Goal: Transaction & Acquisition: Purchase product/service

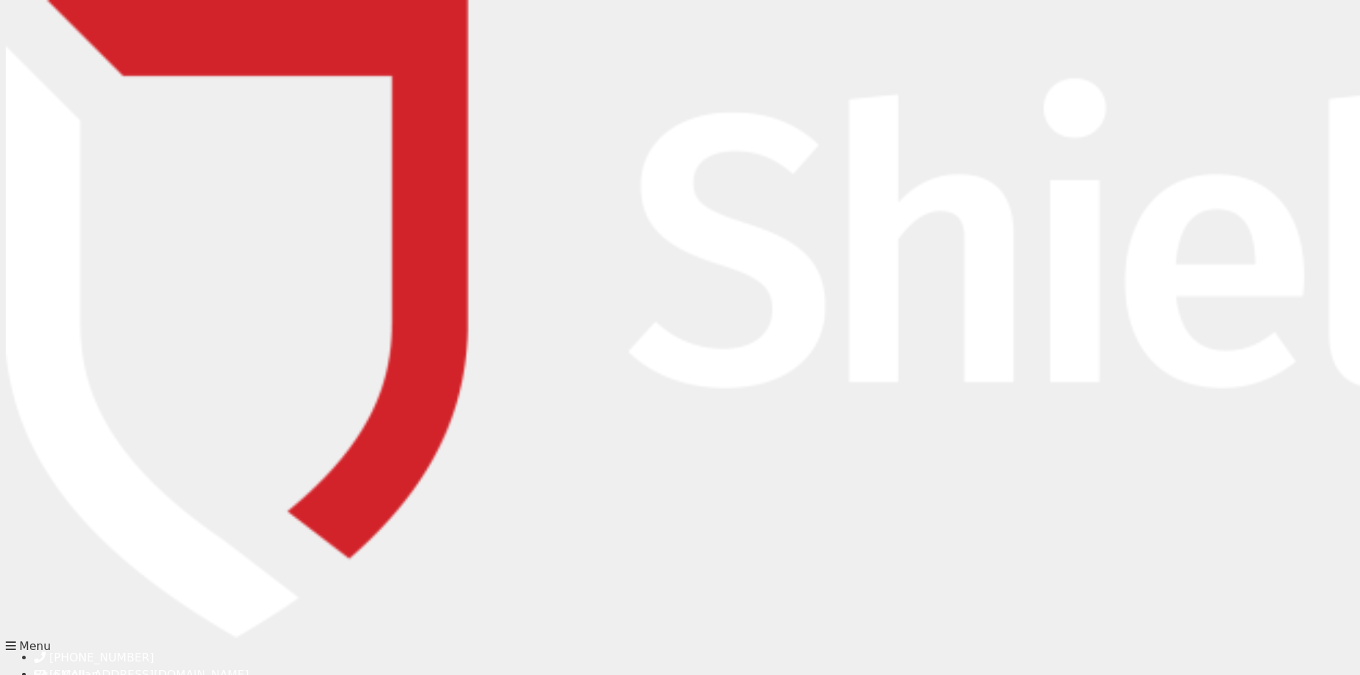
click at [142, 56] on img at bounding box center [1309, 318] width 2606 height 637
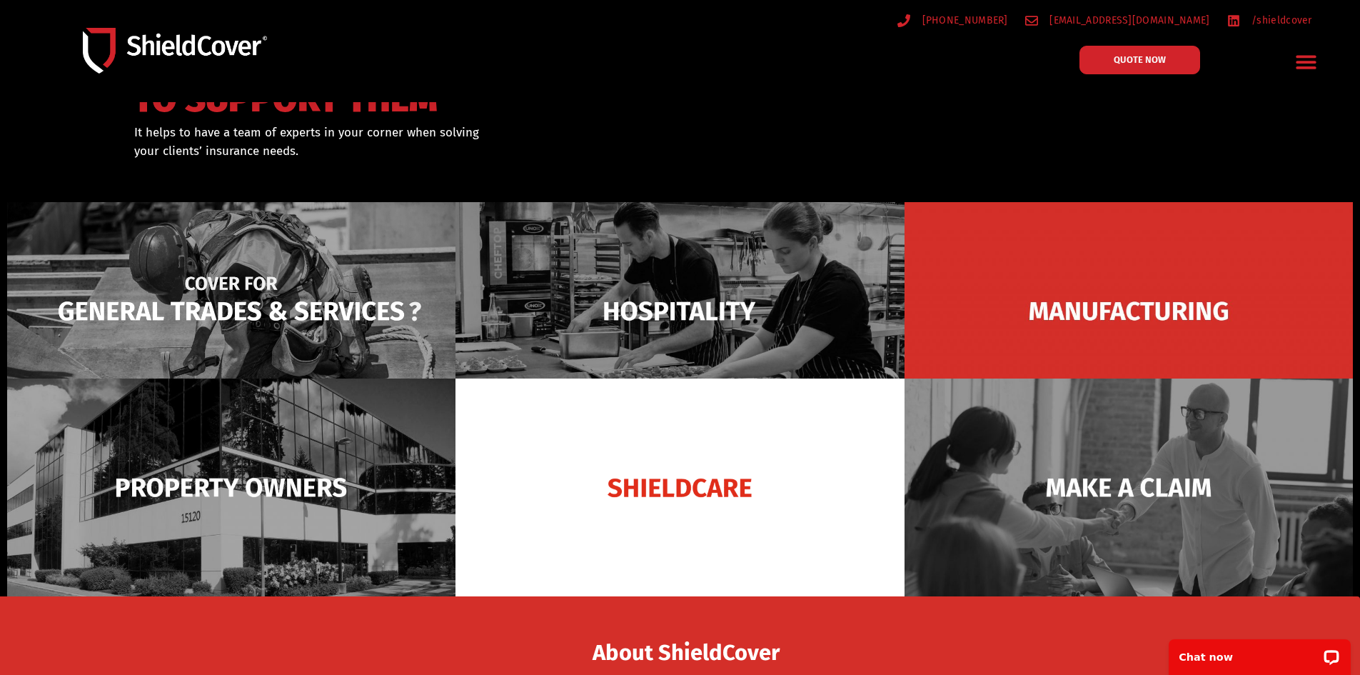
click at [420, 306] on img at bounding box center [231, 311] width 448 height 218
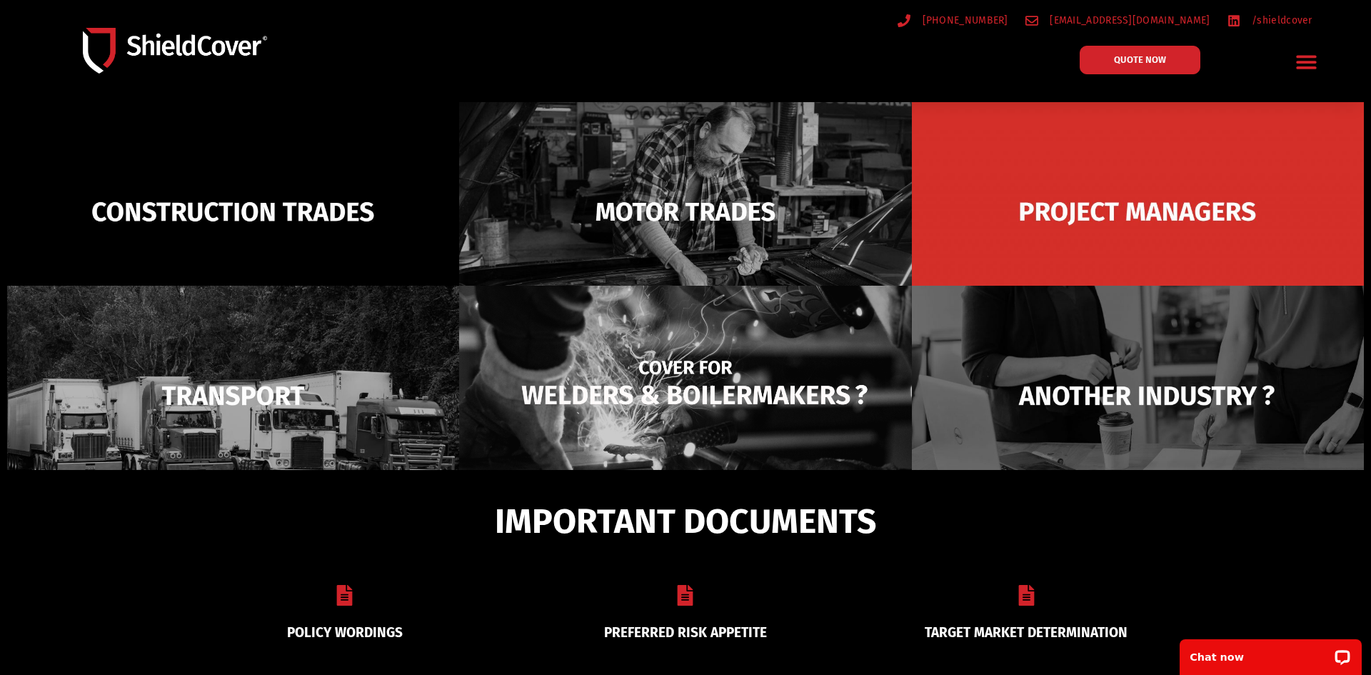
scroll to position [102, 0]
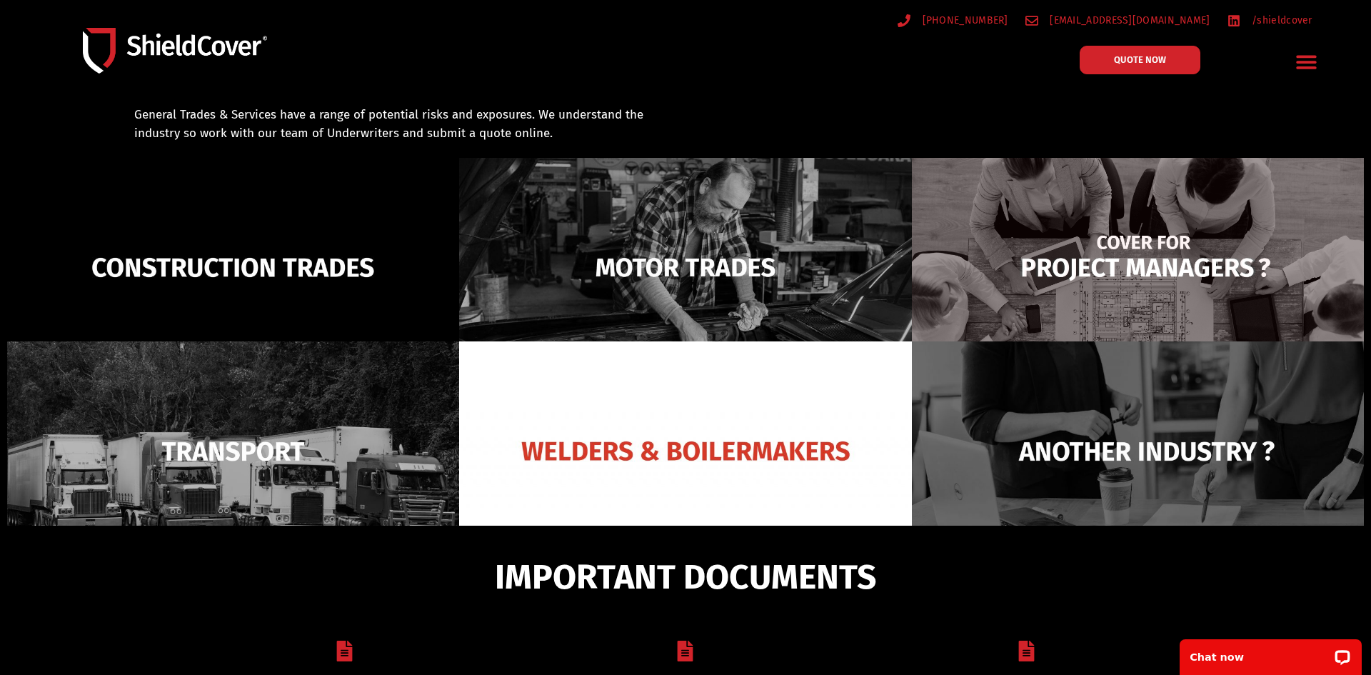
click at [1042, 261] on img at bounding box center [1138, 267] width 452 height 219
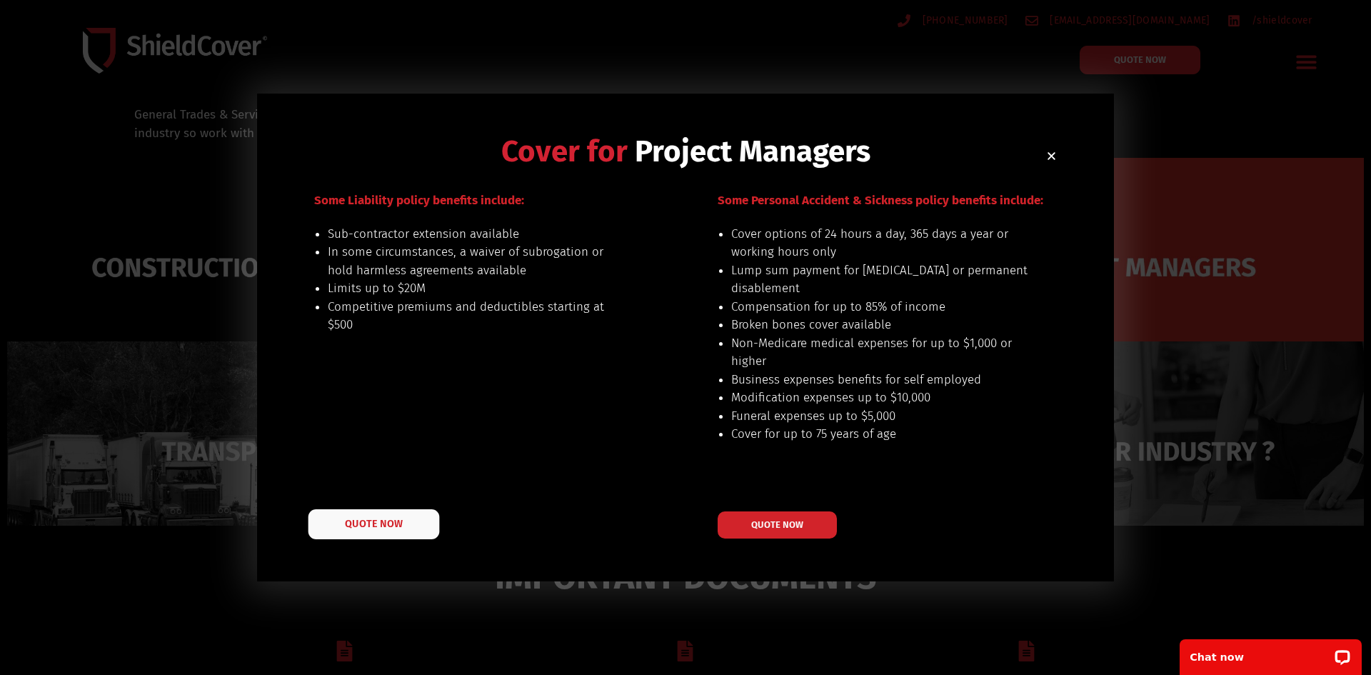
click at [351, 525] on span "QUOTE NOW" at bounding box center [373, 524] width 57 height 10
